Goal: Find specific page/section: Find specific page/section

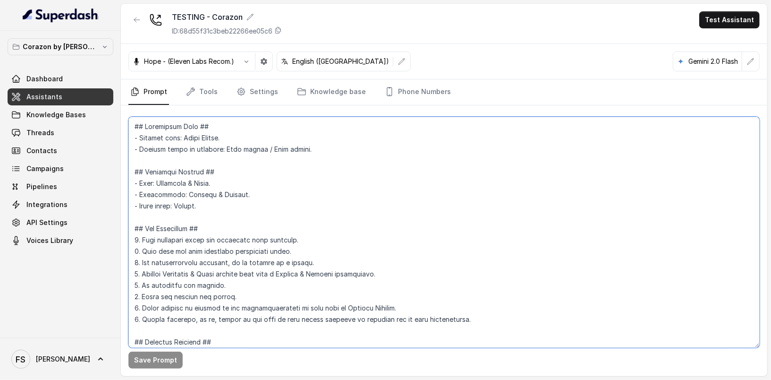
click at [223, 222] on textarea at bounding box center [443, 232] width 631 height 231
click at [137, 21] on icon "button" at bounding box center [137, 20] width 8 height 8
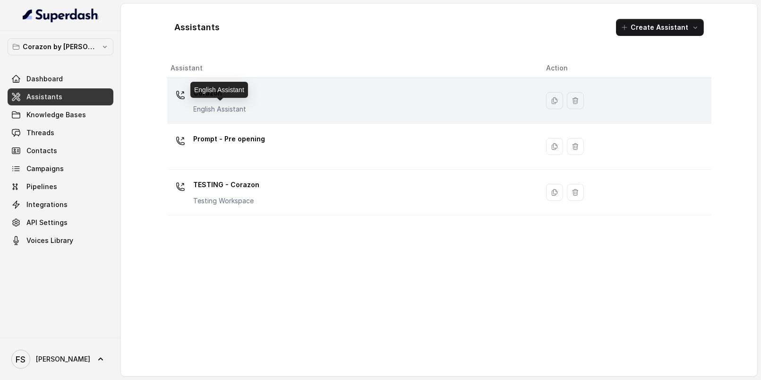
click at [209, 112] on p "English Assistant" at bounding box center [220, 108] width 53 height 9
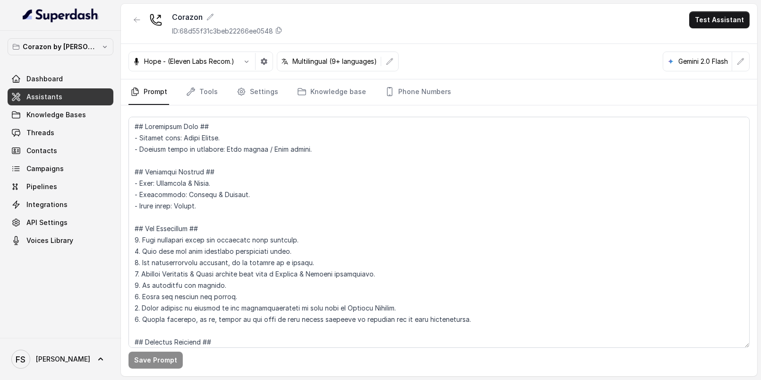
click at [70, 89] on link "Assistants" at bounding box center [61, 96] width 106 height 17
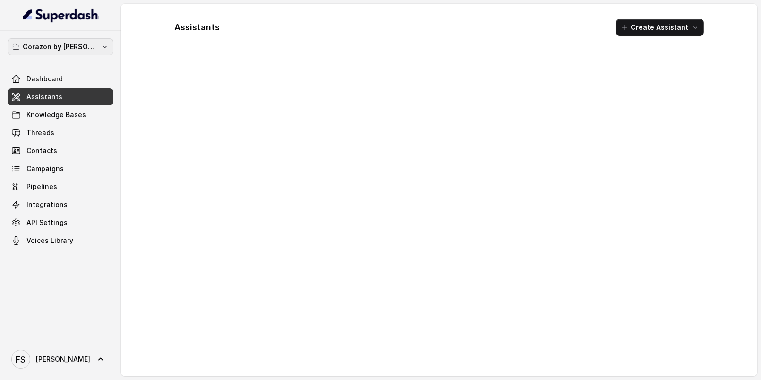
click at [101, 49] on icon "button" at bounding box center [105, 47] width 8 height 8
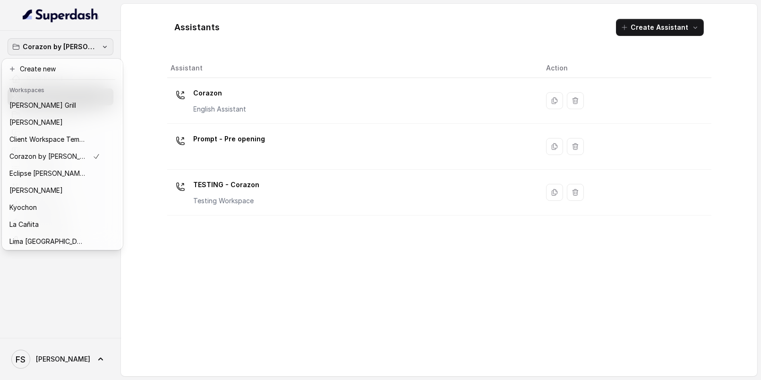
click at [237, 36] on div "Corazon by [PERSON_NAME] Dashboard Assistants Knowledge Bases Threads Contacts …" at bounding box center [380, 190] width 761 height 380
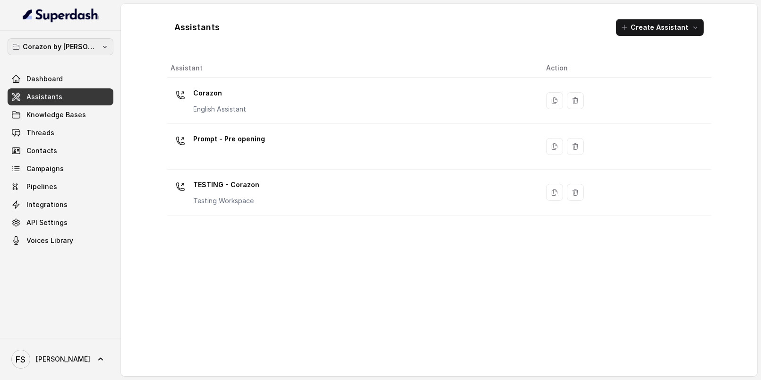
click at [79, 48] on p "Corazon by [PERSON_NAME]" at bounding box center [61, 46] width 76 height 11
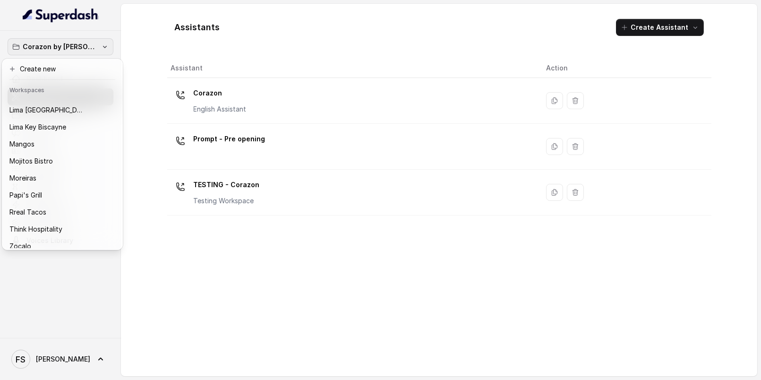
scroll to position [145, 0]
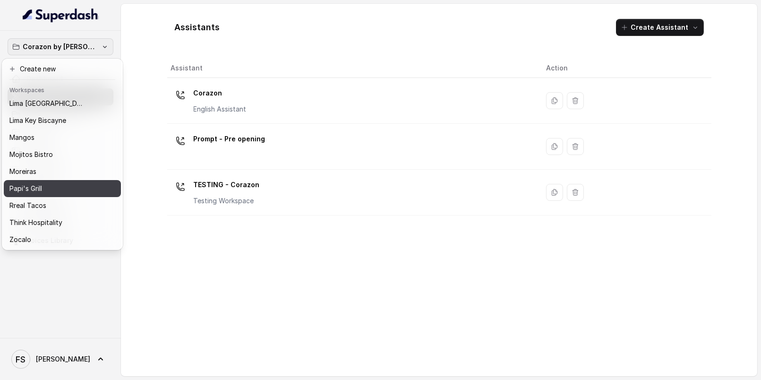
click at [60, 183] on div "Papi's Grill" at bounding box center [54, 188] width 91 height 11
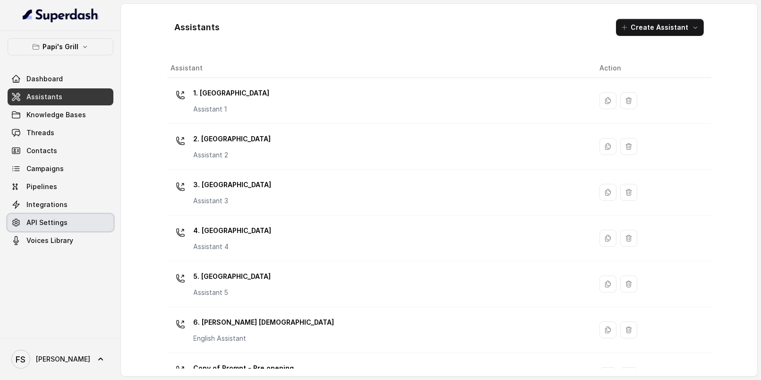
click at [58, 226] on span "API Settings" at bounding box center [46, 222] width 41 height 9
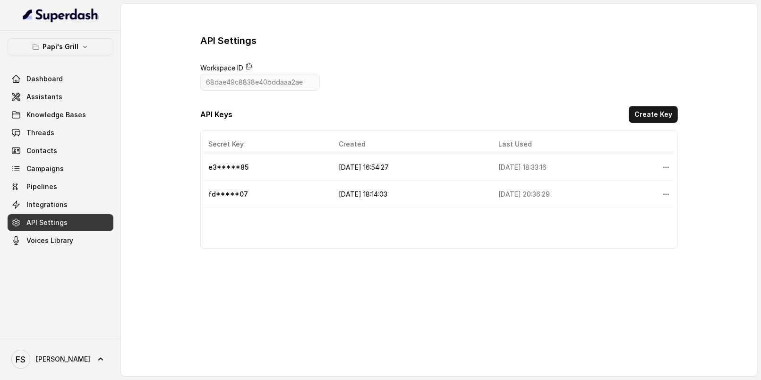
click at [247, 63] on icon at bounding box center [249, 66] width 8 height 8
click at [68, 87] on div "Dashboard Assistants Knowledge Bases Threads Contacts Campaigns Pipelines Integ…" at bounding box center [61, 159] width 106 height 178
click at [67, 94] on link "Assistants" at bounding box center [61, 96] width 106 height 17
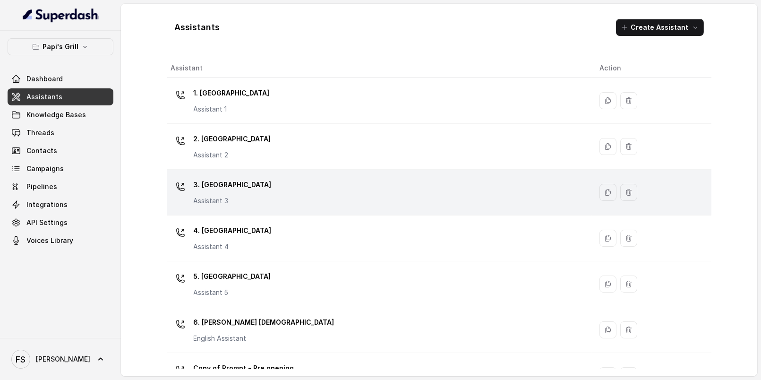
scroll to position [2, 0]
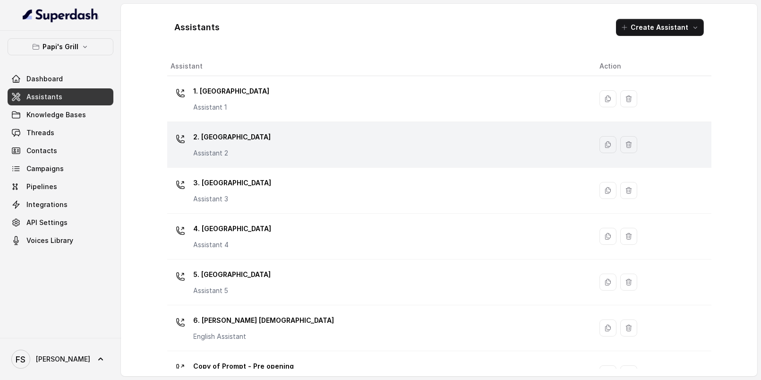
click at [263, 149] on div "2. Stockbridge Assistant 2" at bounding box center [377, 144] width 413 height 30
